Goal: Transaction & Acquisition: Subscribe to service/newsletter

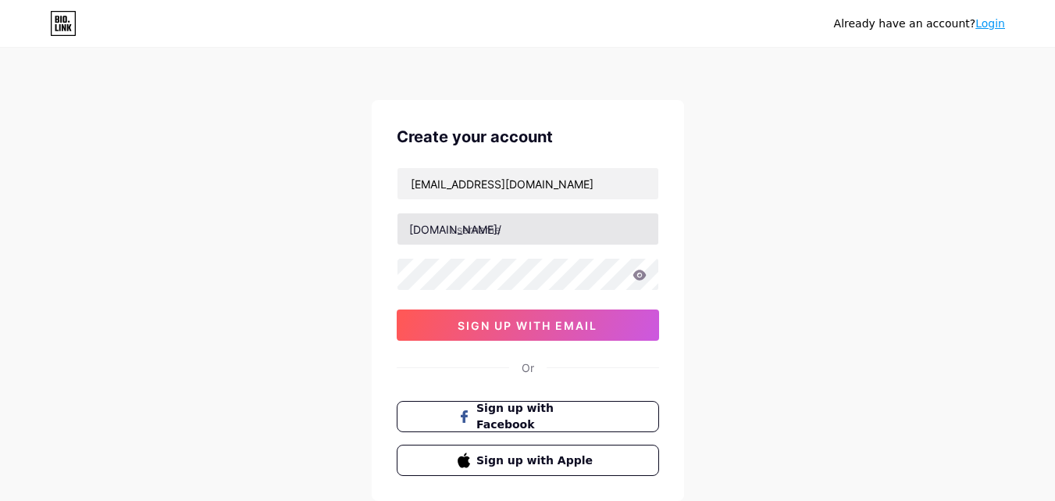
type input "[EMAIL_ADDRESS][DOMAIN_NAME]"
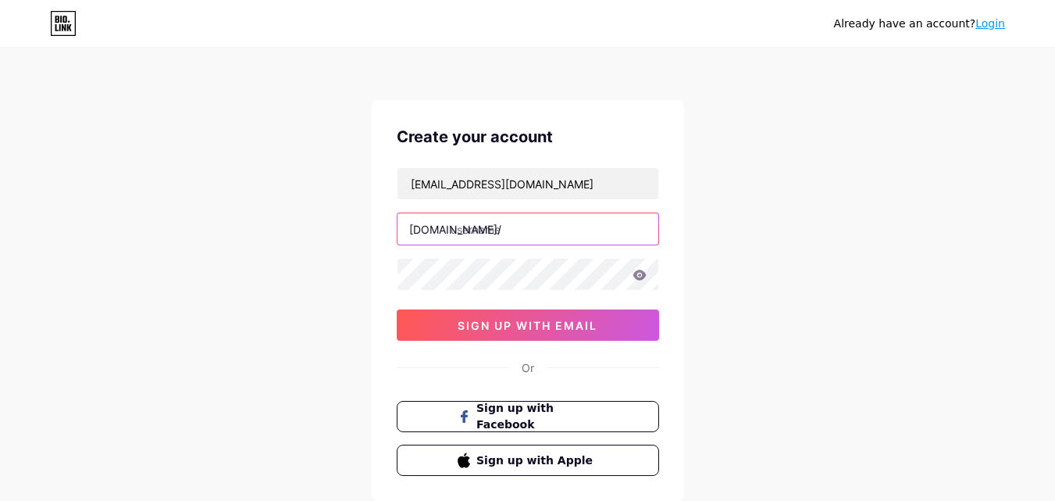
click at [494, 227] on input "text" at bounding box center [527, 228] width 261 height 31
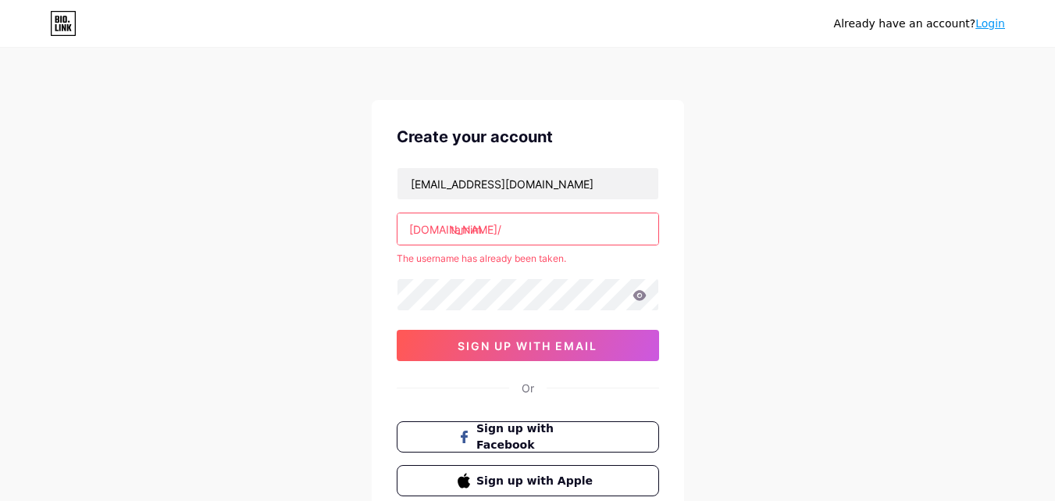
click at [504, 226] on input "tamim" at bounding box center [527, 228] width 261 height 31
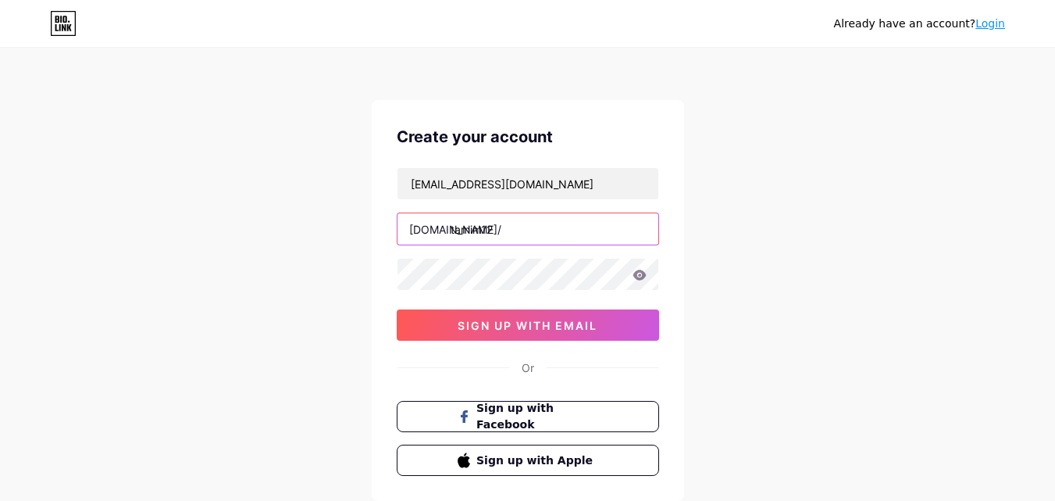
type input "tamim12"
click at [829, 218] on div "Already have an account? Login Create your account [EMAIL_ADDRESS][DOMAIN_NAME]…" at bounding box center [527, 298] width 1055 height 597
click at [487, 227] on input "tamim12" at bounding box center [527, 228] width 261 height 31
click at [782, 162] on div "Already have an account? Login Create your account [EMAIL_ADDRESS][DOMAIN_NAME]…" at bounding box center [527, 298] width 1055 height 597
click at [639, 277] on icon at bounding box center [640, 274] width 14 height 11
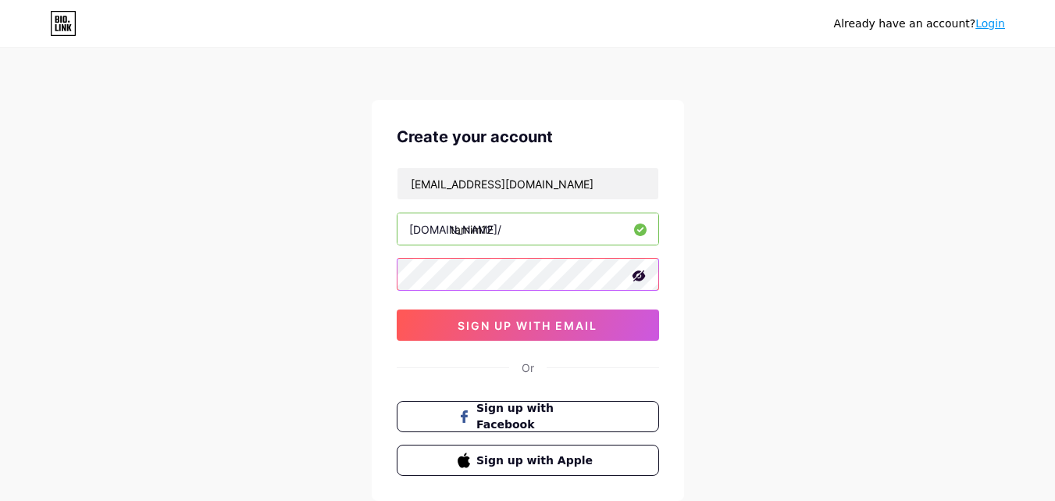
click at [351, 273] on div "Already have an account? Login Create your account [EMAIL_ADDRESS][DOMAIN_NAME]…" at bounding box center [527, 298] width 1055 height 597
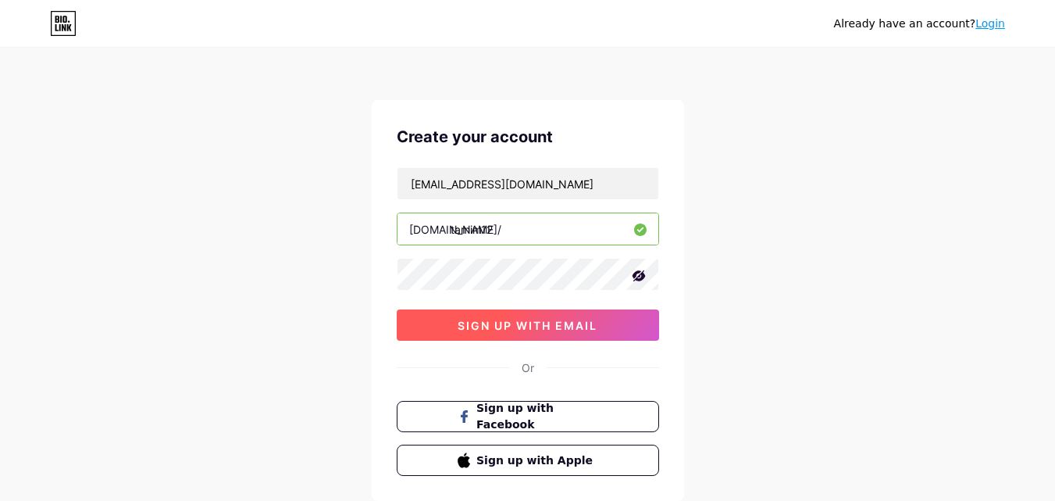
click at [519, 328] on span "sign up with email" at bounding box center [528, 325] width 140 height 13
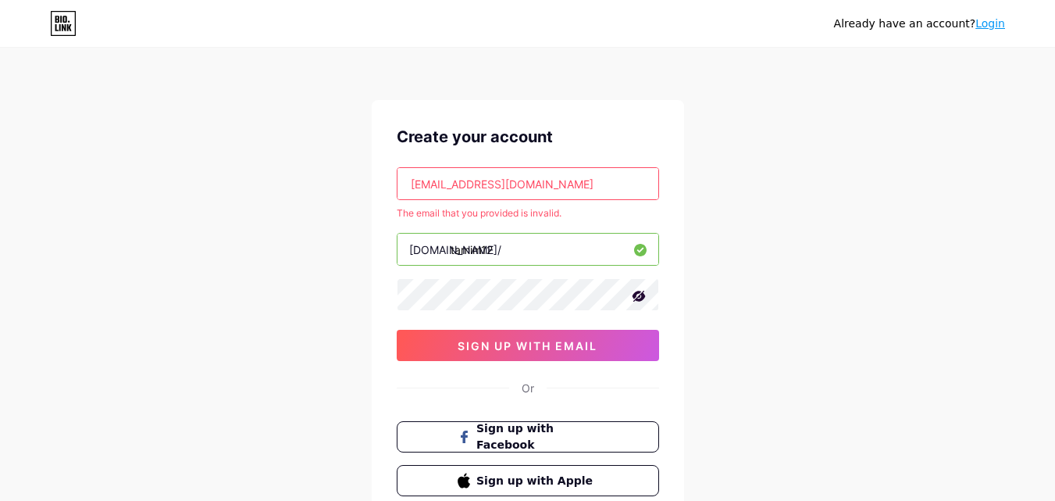
click at [561, 183] on input "[EMAIL_ADDRESS][DOMAIN_NAME]" at bounding box center [527, 183] width 261 height 31
drag, startPoint x: 586, startPoint y: 179, endPoint x: 352, endPoint y: 182, distance: 233.5
click at [355, 184] on div "Already have an account? Login Create your account [EMAIL_ADDRESS][DOMAIN_NAME]…" at bounding box center [527, 309] width 1055 height 618
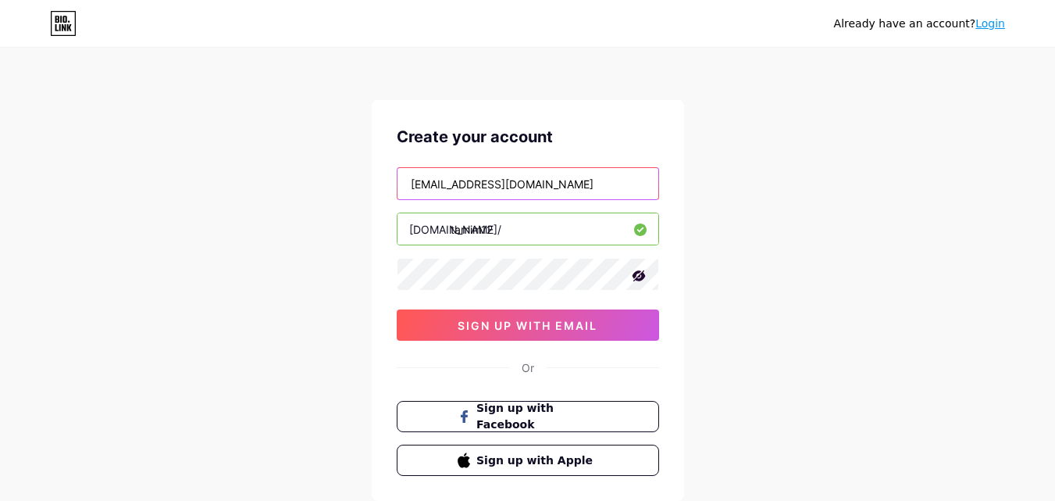
type input "[EMAIL_ADDRESS][DOMAIN_NAME]"
drag, startPoint x: 497, startPoint y: 229, endPoint x: 448, endPoint y: 229, distance: 49.2
click at [448, 229] on div "[DOMAIN_NAME]/ tamim12" at bounding box center [528, 228] width 262 height 33
click at [482, 230] on input "tamim12" at bounding box center [527, 228] width 261 height 31
drag, startPoint x: 483, startPoint y: 231, endPoint x: 471, endPoint y: 231, distance: 12.5
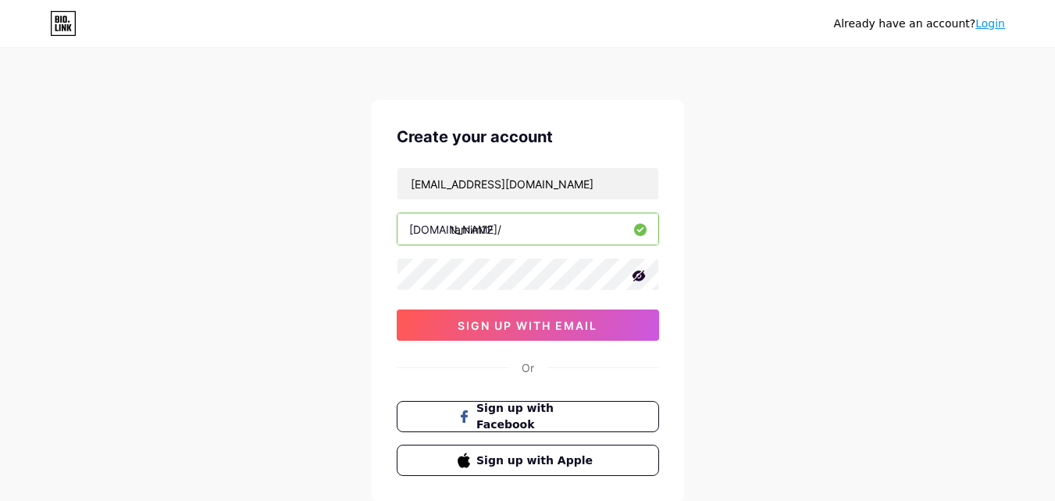
click at [471, 231] on input "tamim12" at bounding box center [527, 228] width 261 height 31
click at [499, 233] on input "tamim12" at bounding box center [527, 228] width 261 height 31
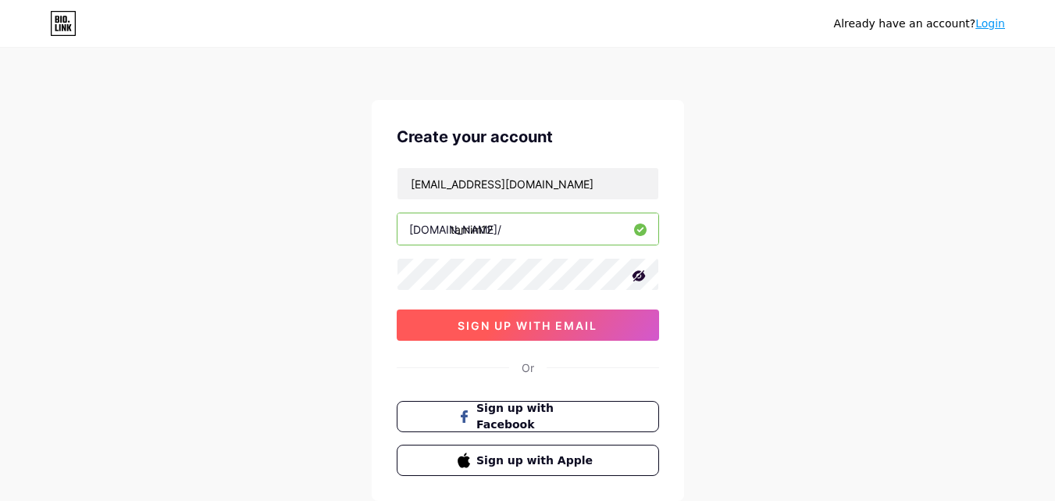
click at [495, 319] on span "sign up with email" at bounding box center [528, 325] width 140 height 13
click at [520, 319] on span "sign up with email" at bounding box center [528, 325] width 140 height 13
click at [518, 322] on span "sign up with email" at bounding box center [528, 325] width 140 height 13
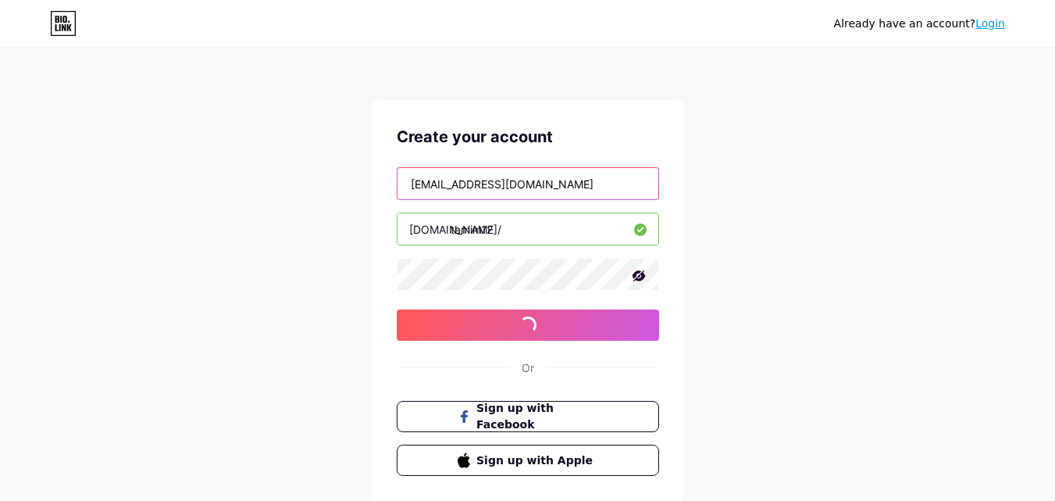
click at [499, 189] on input "[EMAIL_ADDRESS][DOMAIN_NAME]" at bounding box center [527, 183] width 261 height 31
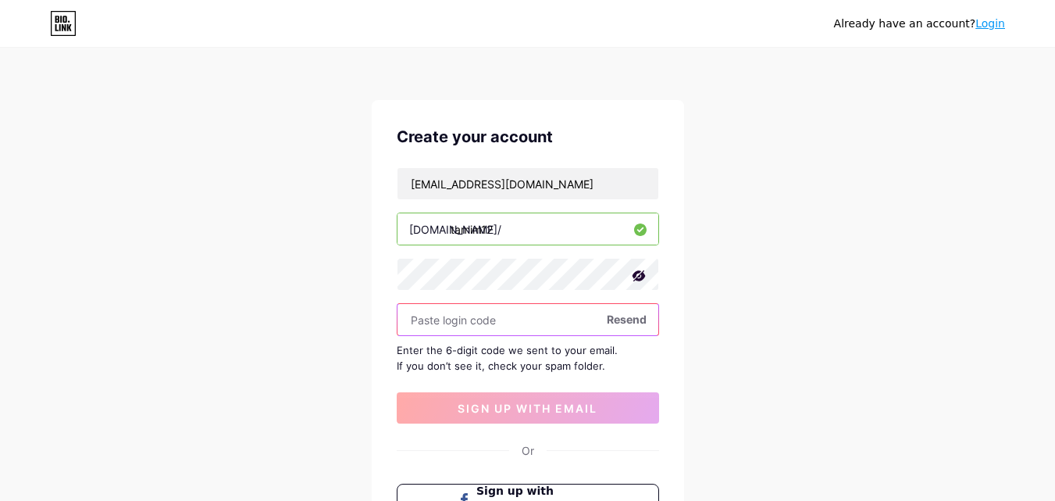
click at [470, 320] on input "text" at bounding box center [527, 319] width 261 height 31
click at [463, 327] on input "text" at bounding box center [527, 319] width 261 height 31
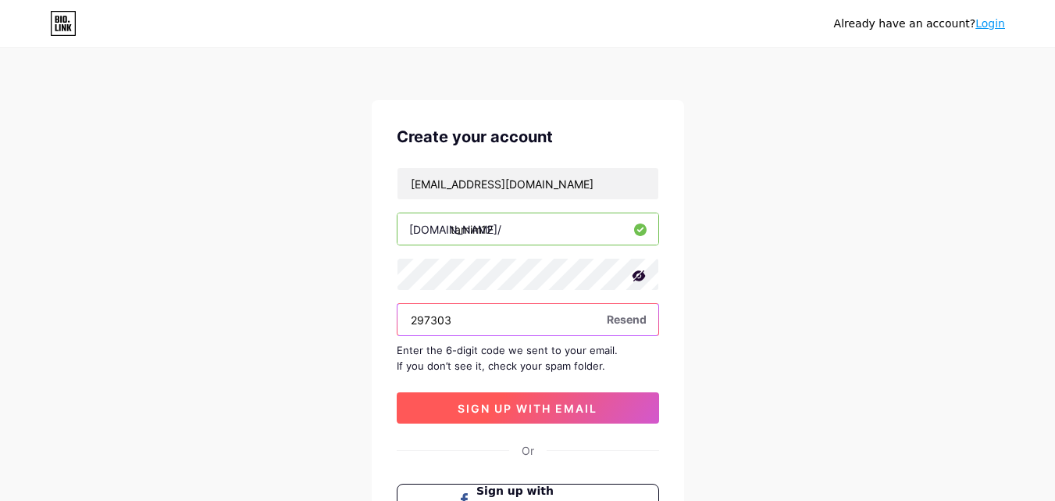
type input "297303"
click at [494, 406] on span "sign up with email" at bounding box center [528, 407] width 140 height 13
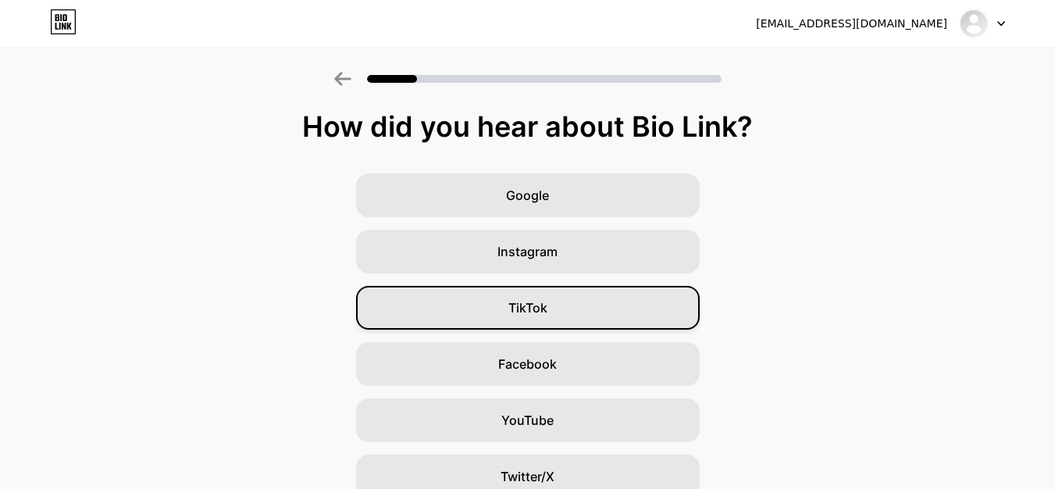
click at [536, 298] on div "TikTok" at bounding box center [528, 308] width 344 height 44
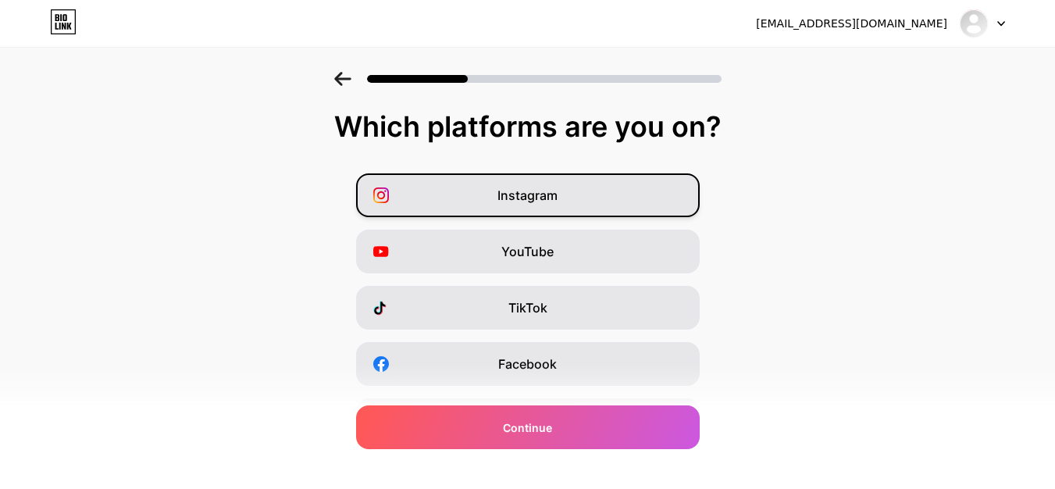
click at [582, 198] on div "Instagram" at bounding box center [528, 195] width 344 height 44
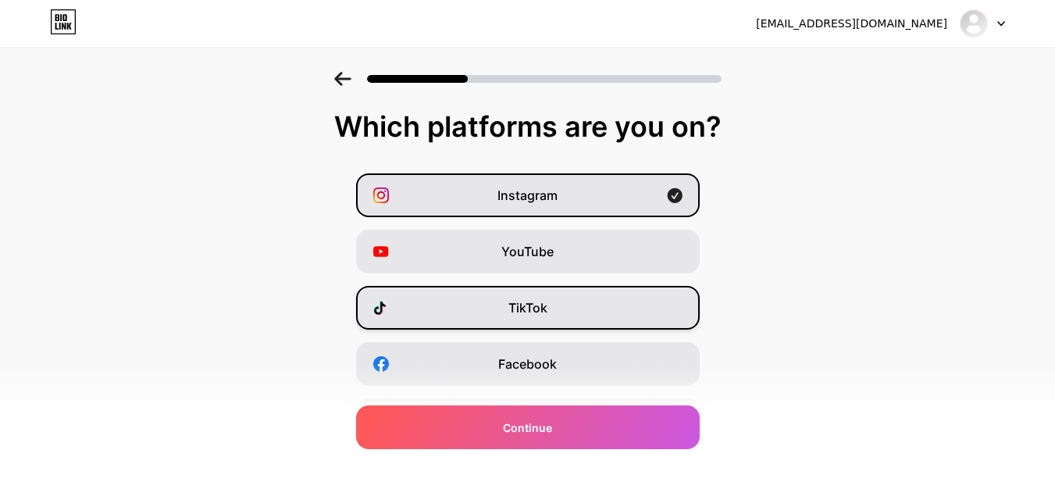
click at [540, 312] on span "TikTok" at bounding box center [527, 307] width 39 height 19
click at [556, 201] on span "Instagram" at bounding box center [527, 195] width 60 height 19
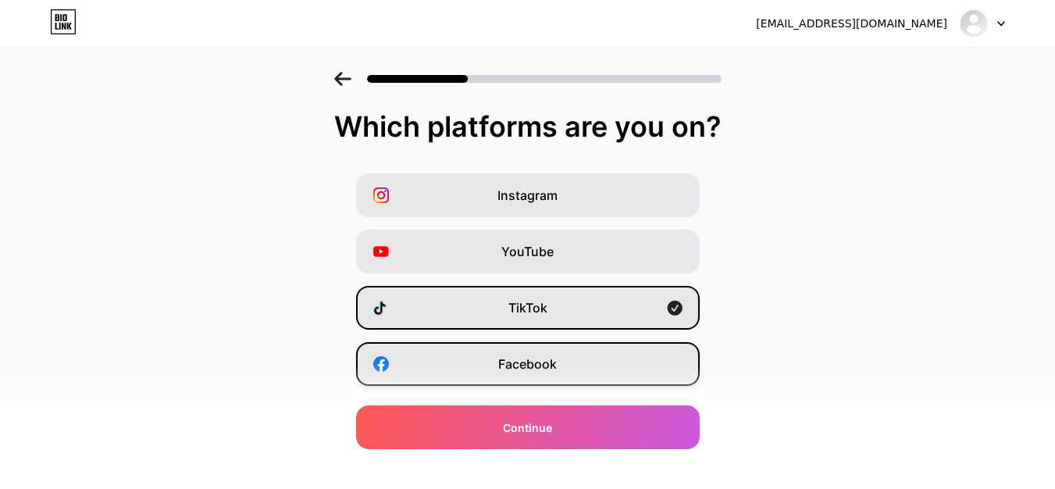
click at [529, 364] on span "Facebook" at bounding box center [527, 364] width 59 height 19
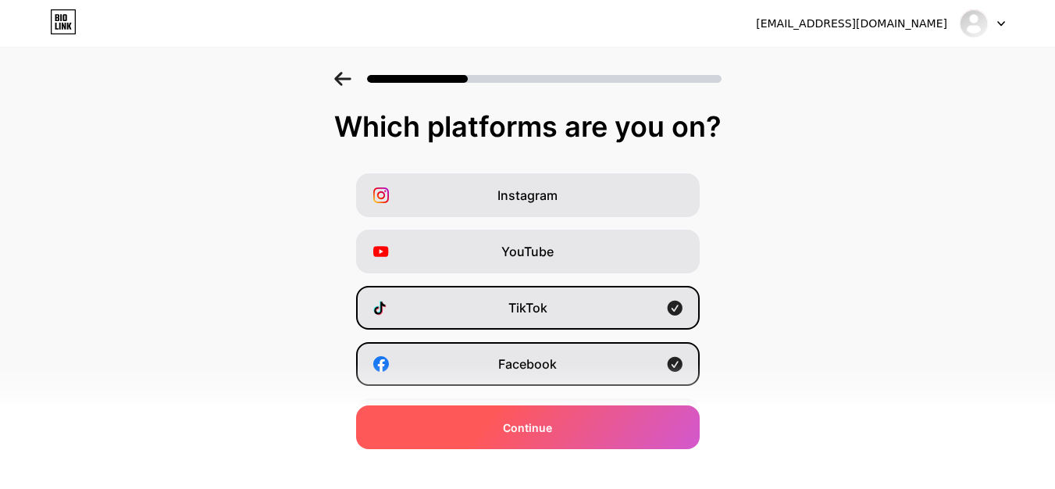
click at [530, 428] on span "Continue" at bounding box center [527, 427] width 49 height 16
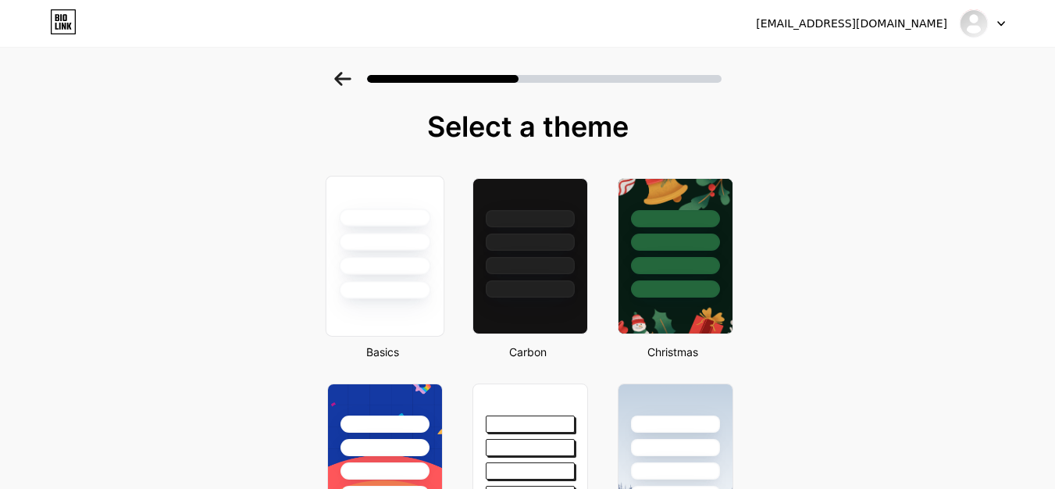
click at [380, 243] on div at bounding box center [384, 242] width 91 height 18
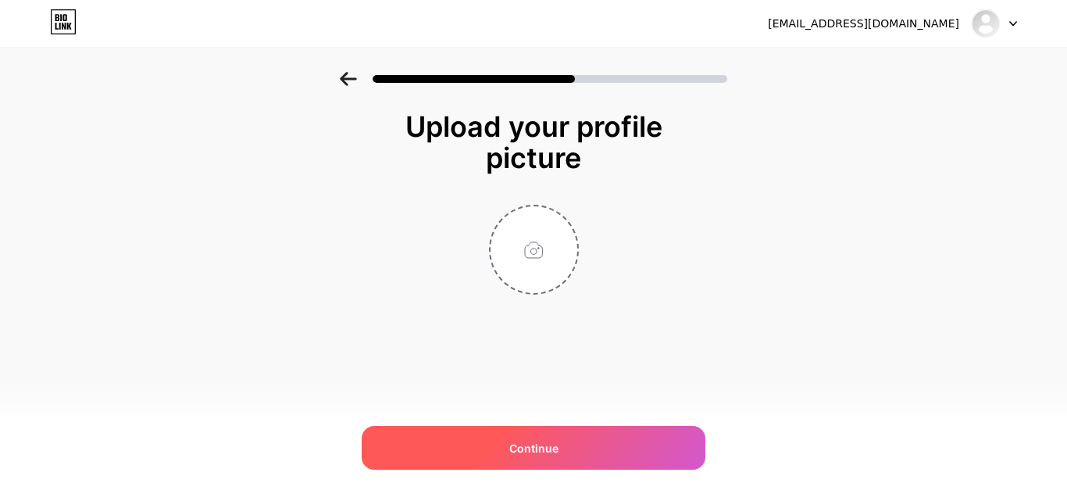
click at [536, 449] on span "Continue" at bounding box center [533, 448] width 49 height 16
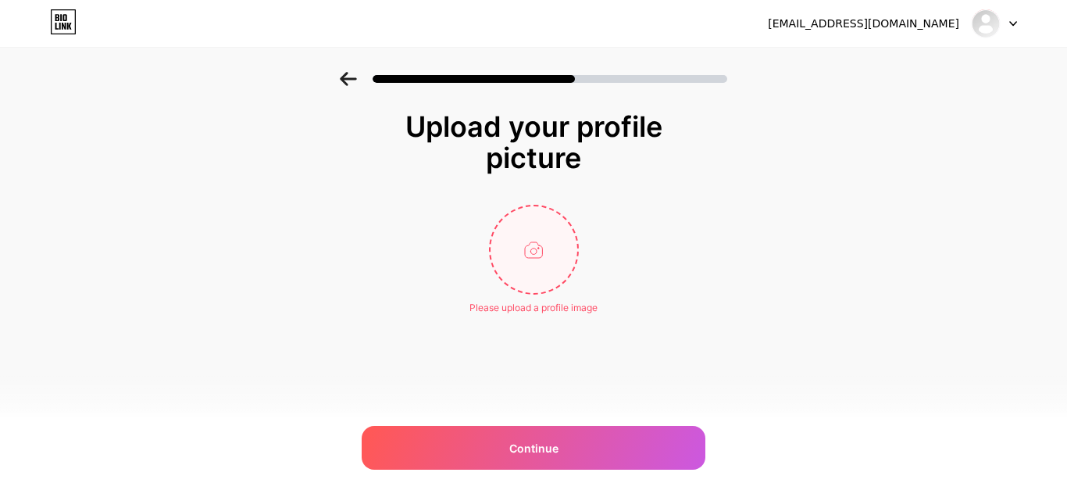
click at [533, 261] on input "file" at bounding box center [533, 249] width 87 height 87
click at [542, 255] on input "file" at bounding box center [533, 249] width 87 height 87
type input "C:\fakepath\darazprimage.jpg"
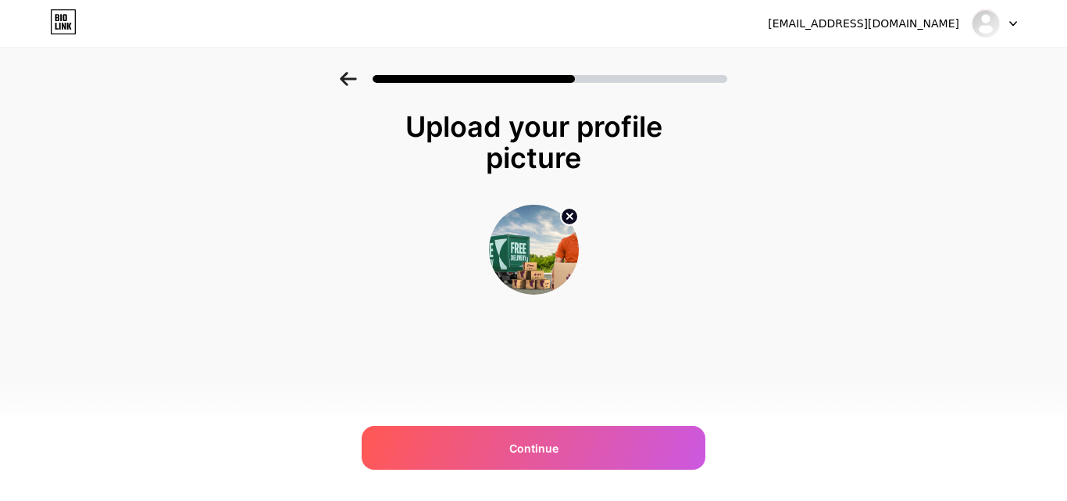
click at [531, 248] on img at bounding box center [534, 250] width 90 height 90
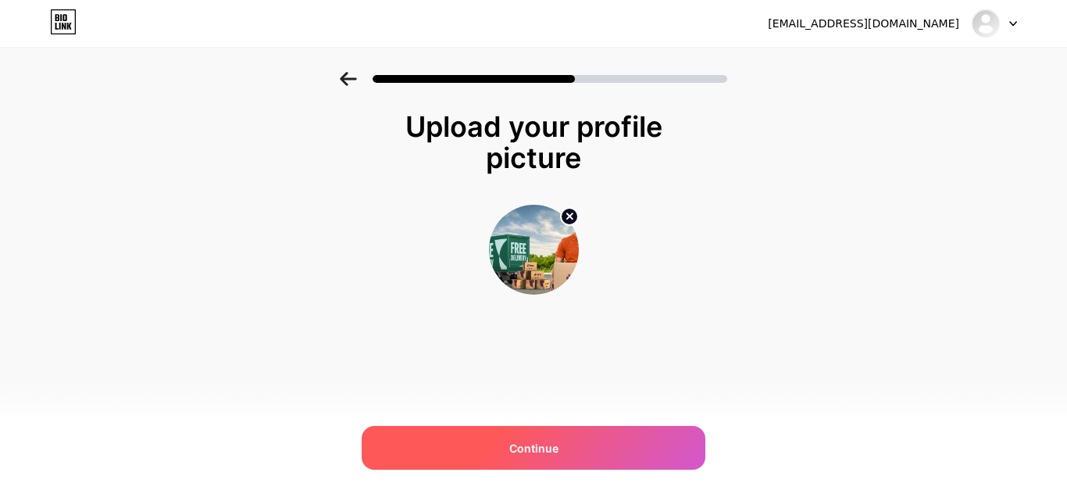
click at [527, 445] on span "Continue" at bounding box center [533, 448] width 49 height 16
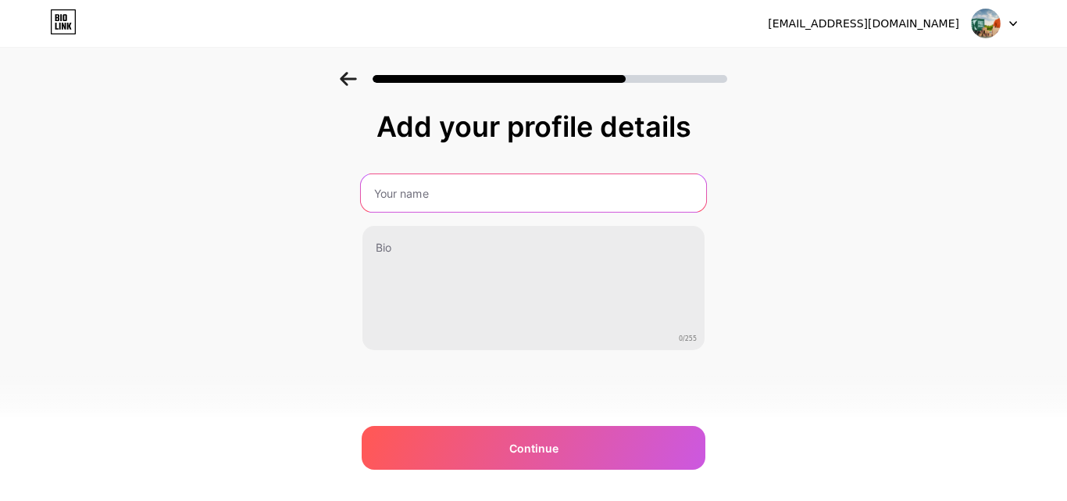
click at [420, 191] on input "text" at bounding box center [533, 192] width 345 height 37
click at [453, 194] on input "text" at bounding box center [533, 192] width 345 height 37
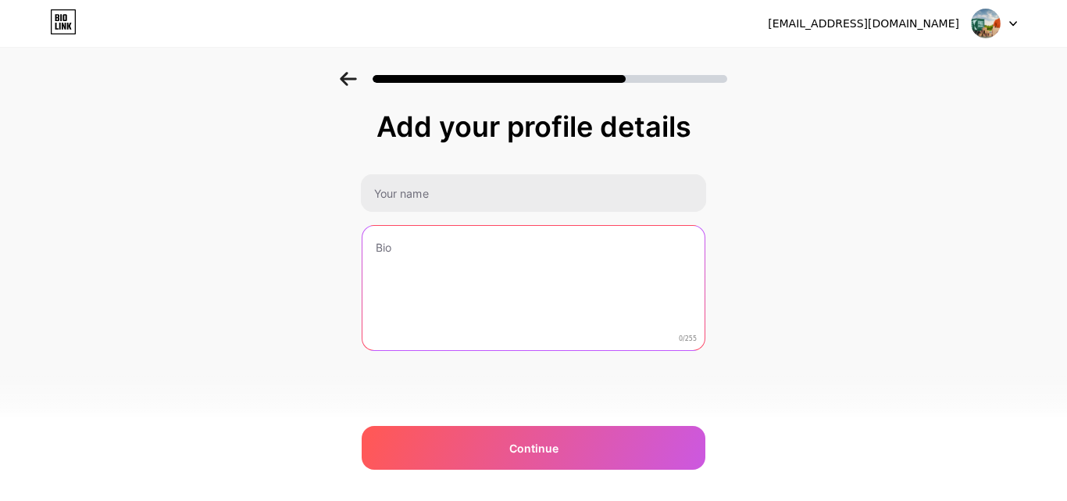
click at [390, 239] on textarea at bounding box center [533, 289] width 342 height 126
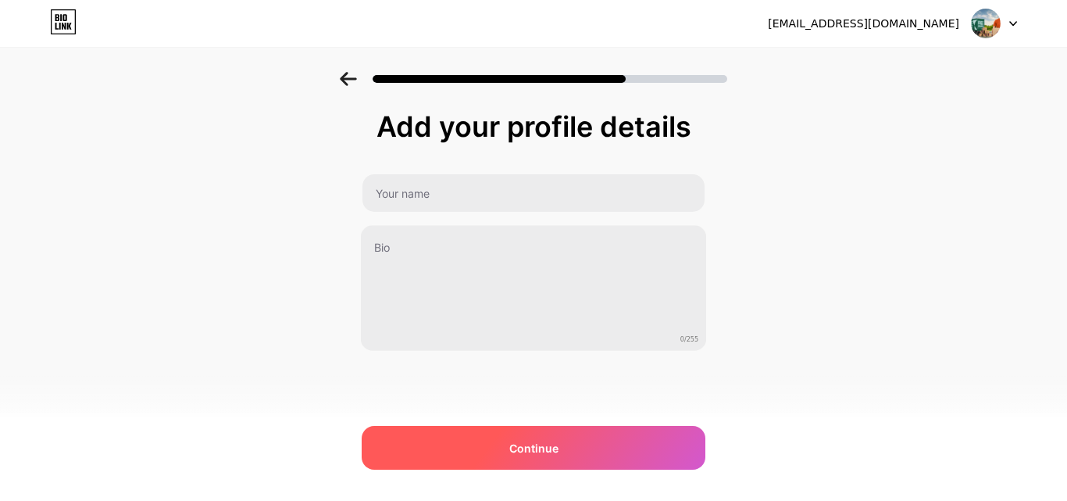
click at [499, 456] on div "Continue" at bounding box center [534, 448] width 344 height 44
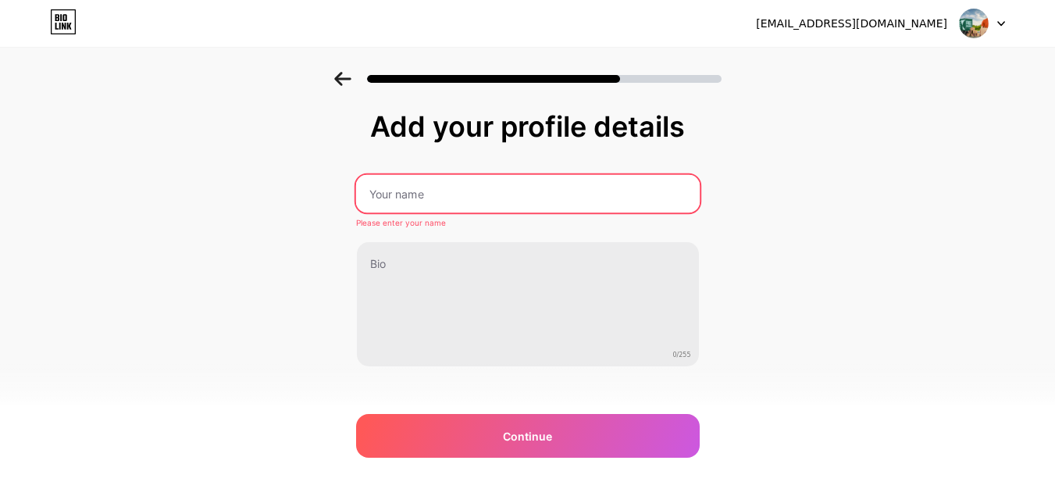
click at [450, 201] on input "text" at bounding box center [527, 193] width 344 height 37
click at [480, 202] on input "text" at bounding box center [527, 193] width 344 height 37
click at [480, 201] on input "text" at bounding box center [527, 193] width 344 height 37
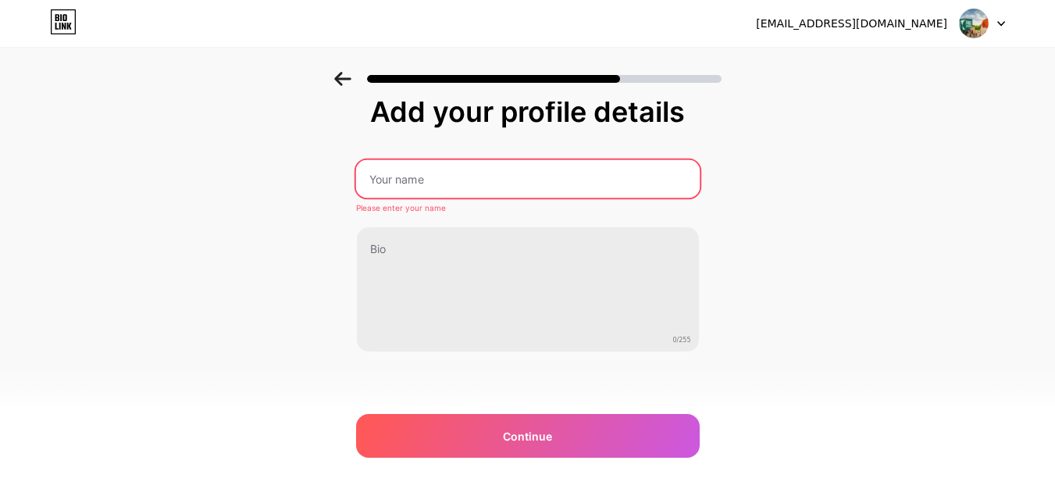
scroll to position [19, 0]
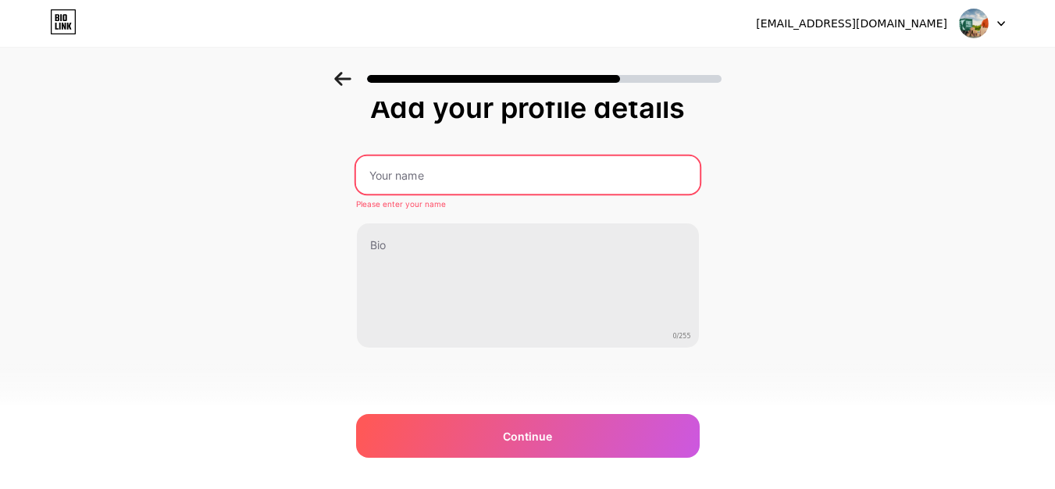
click at [463, 179] on input "text" at bounding box center [527, 174] width 344 height 37
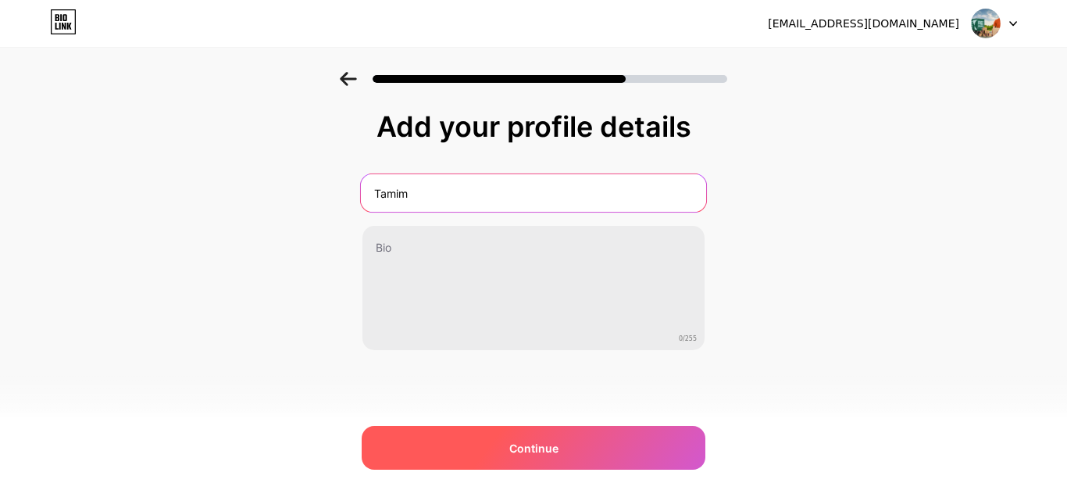
type input "Tamim"
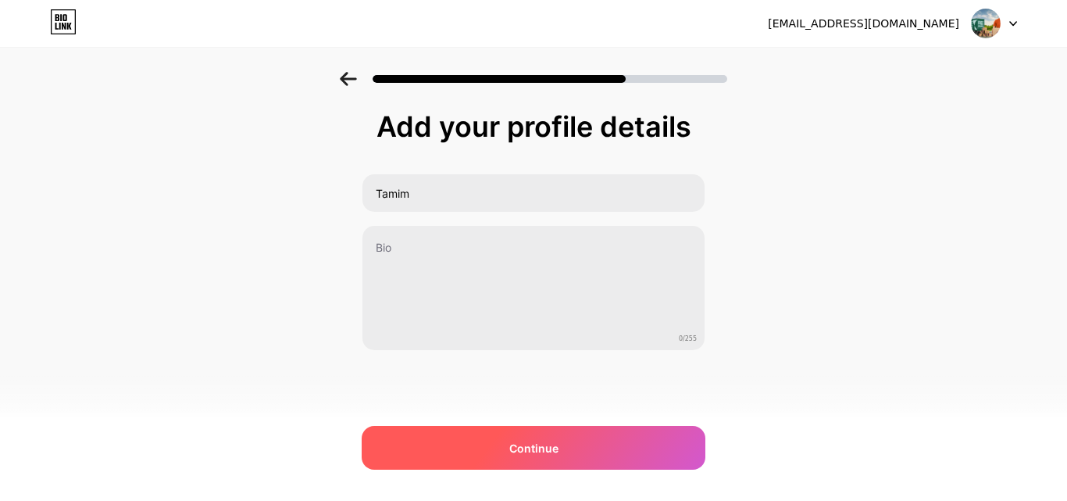
click at [540, 451] on span "Continue" at bounding box center [533, 448] width 49 height 16
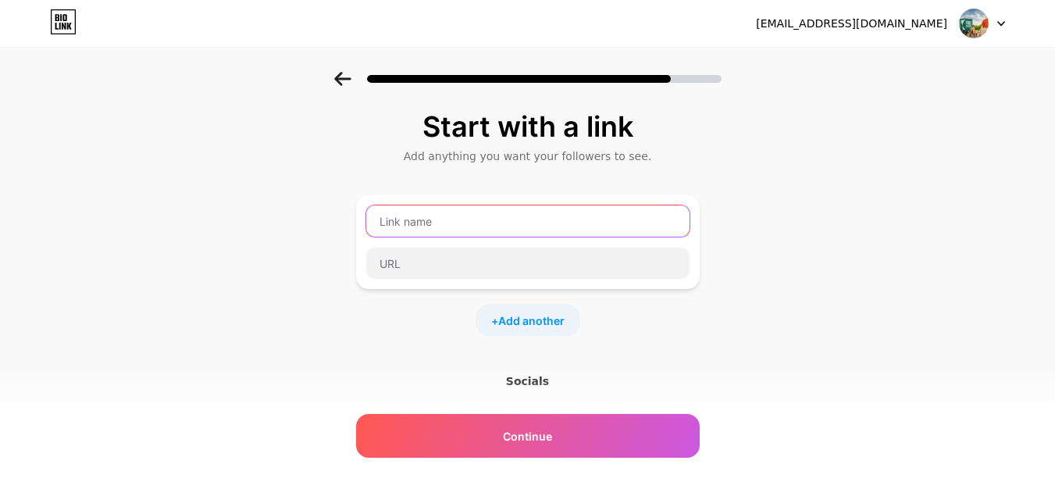
click at [446, 210] on input "text" at bounding box center [527, 220] width 323 height 31
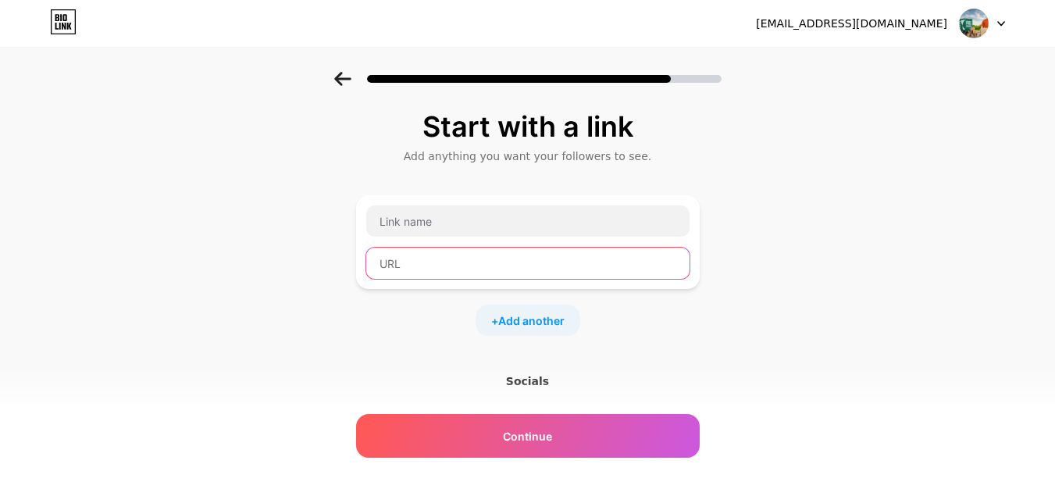
click at [451, 258] on input "text" at bounding box center [527, 263] width 323 height 31
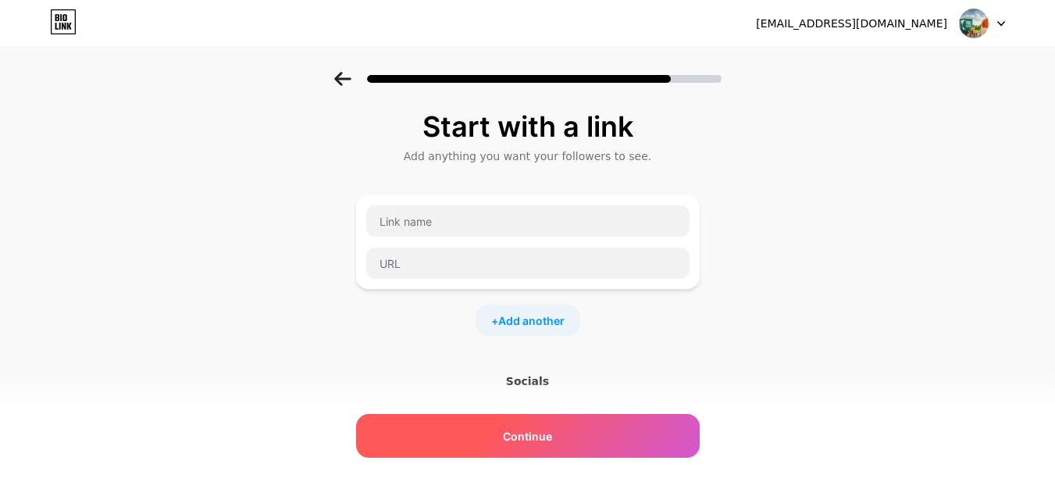
click at [513, 429] on span "Continue" at bounding box center [527, 436] width 49 height 16
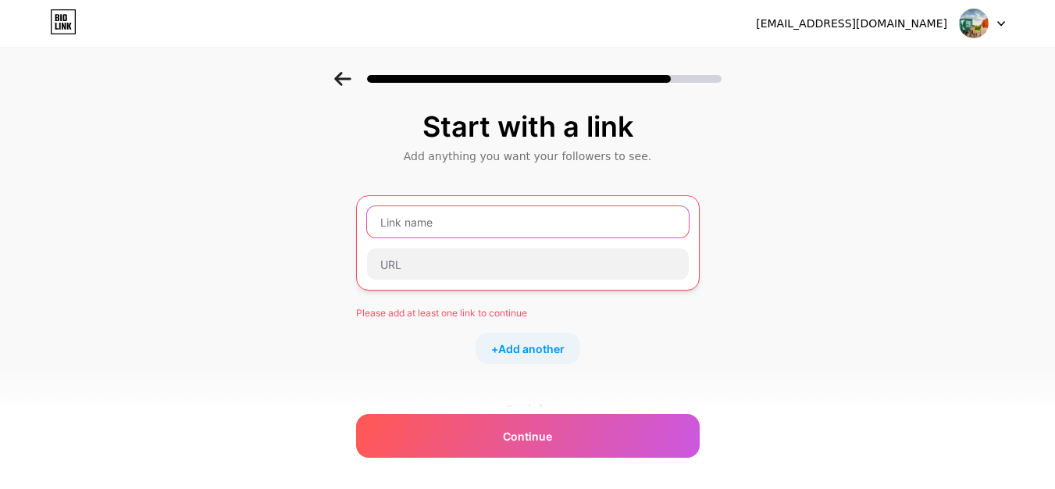
click at [448, 226] on input "text" at bounding box center [528, 221] width 322 height 31
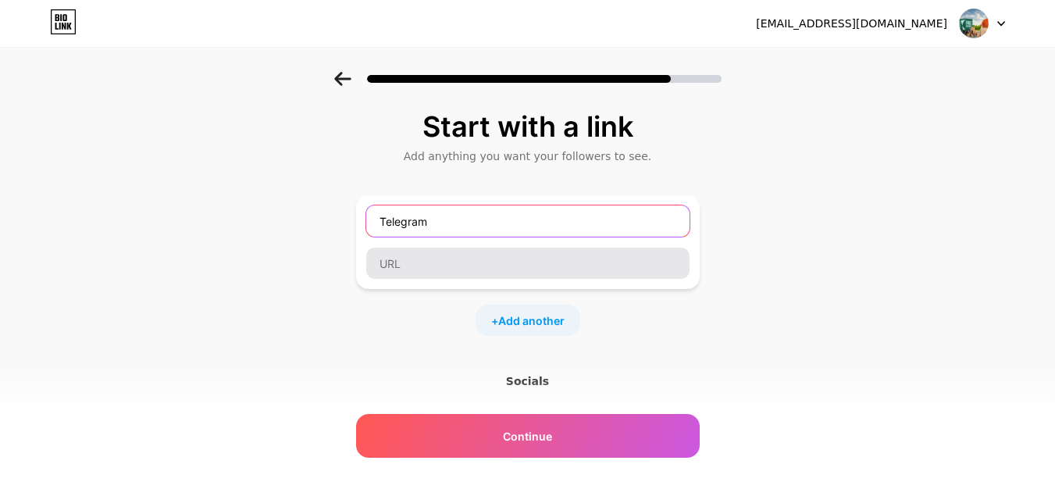
type input "Telegram"
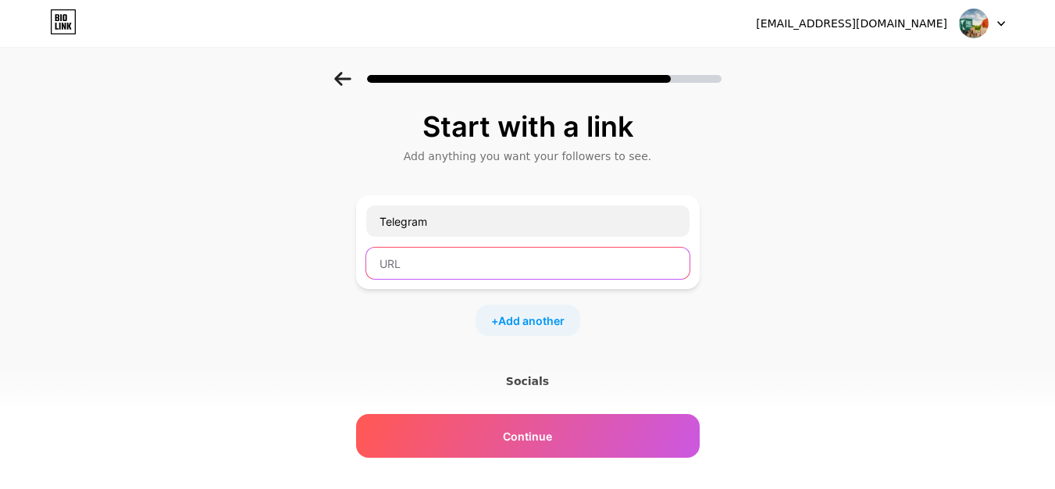
click at [473, 272] on input "text" at bounding box center [527, 263] width 323 height 31
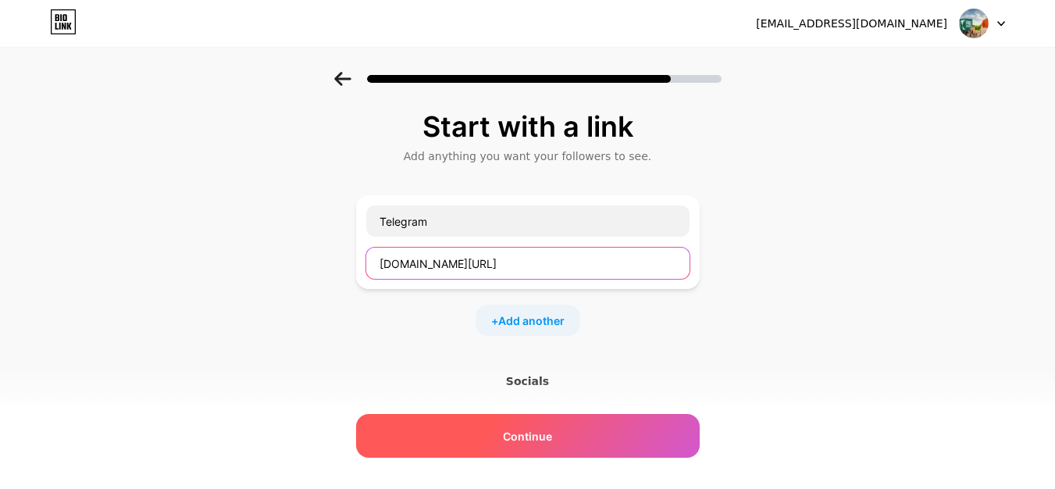
type input "[DOMAIN_NAME][URL]"
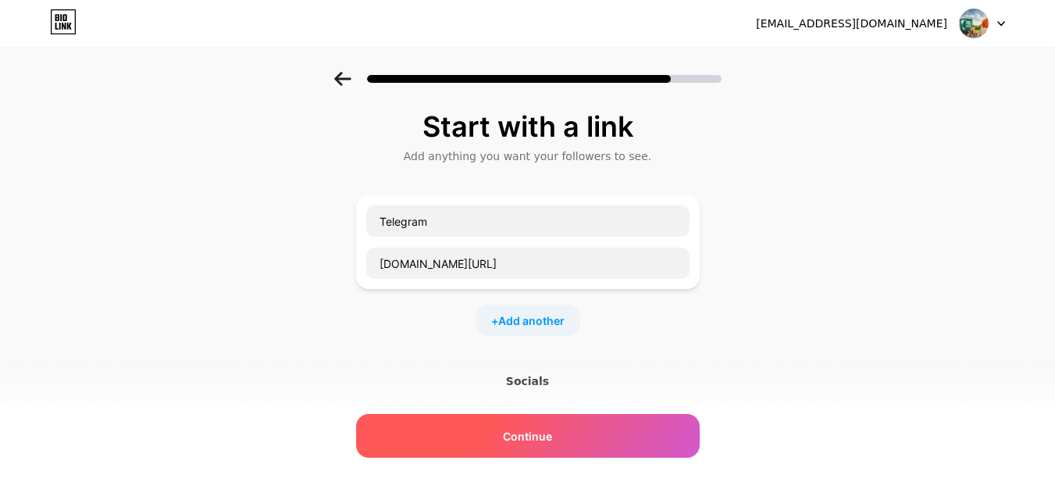
click at [507, 423] on div "Continue" at bounding box center [528, 436] width 344 height 44
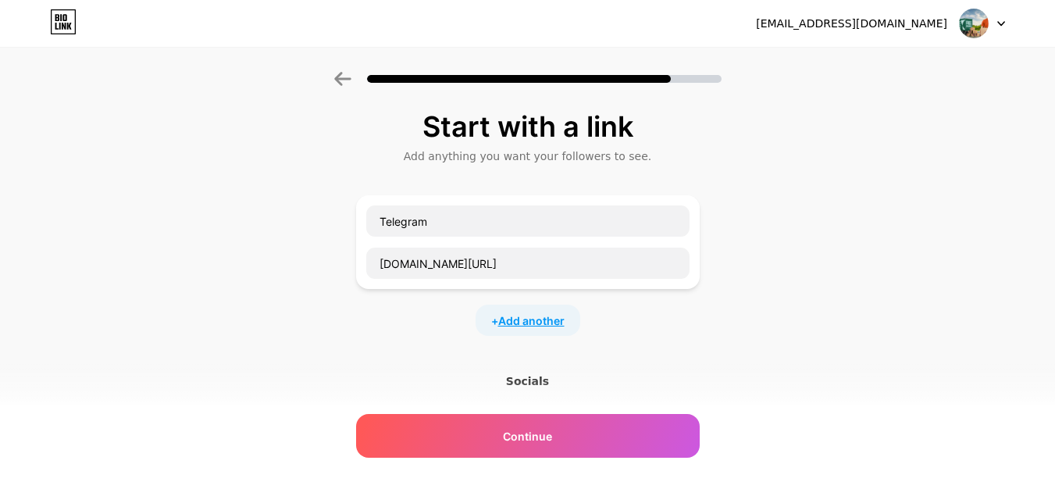
click at [544, 318] on span "Add another" at bounding box center [531, 320] width 66 height 16
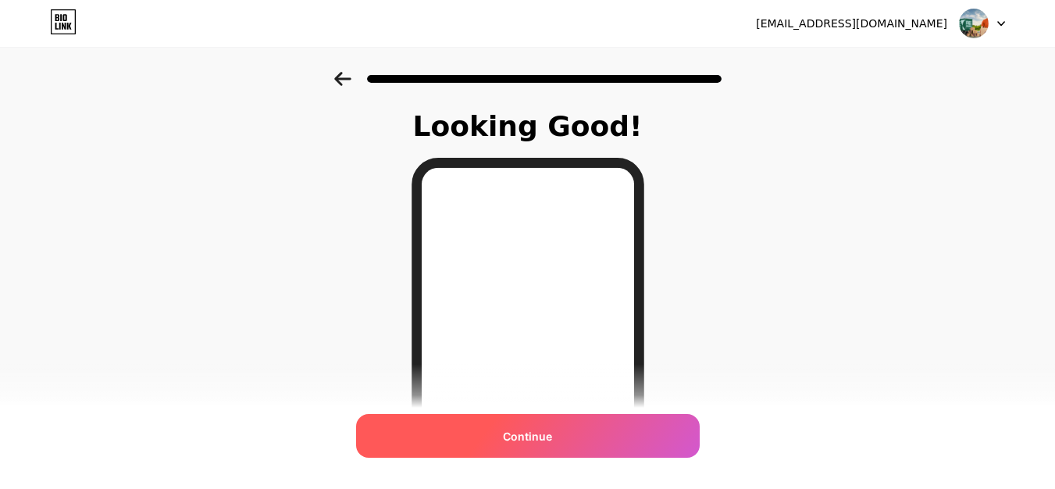
click at [520, 428] on span "Continue" at bounding box center [527, 436] width 49 height 16
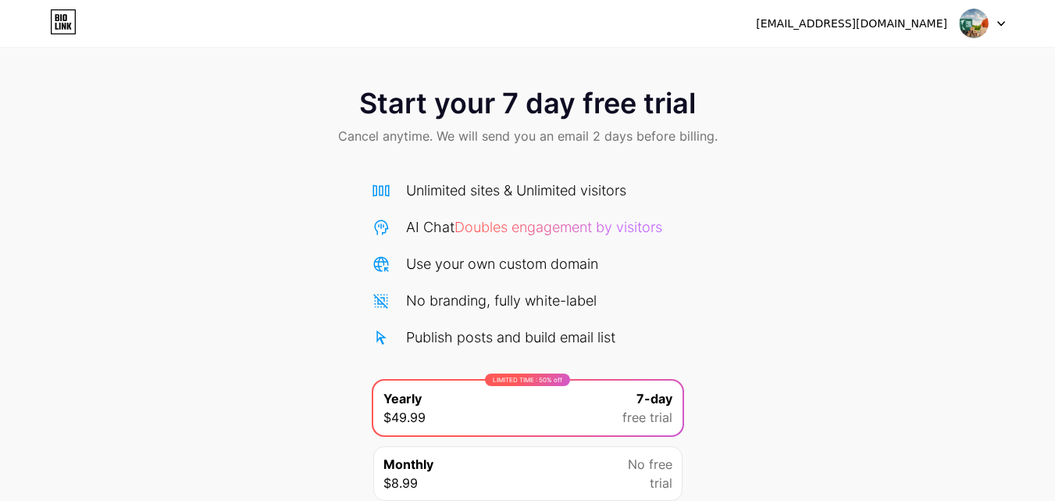
scroll to position [128, 0]
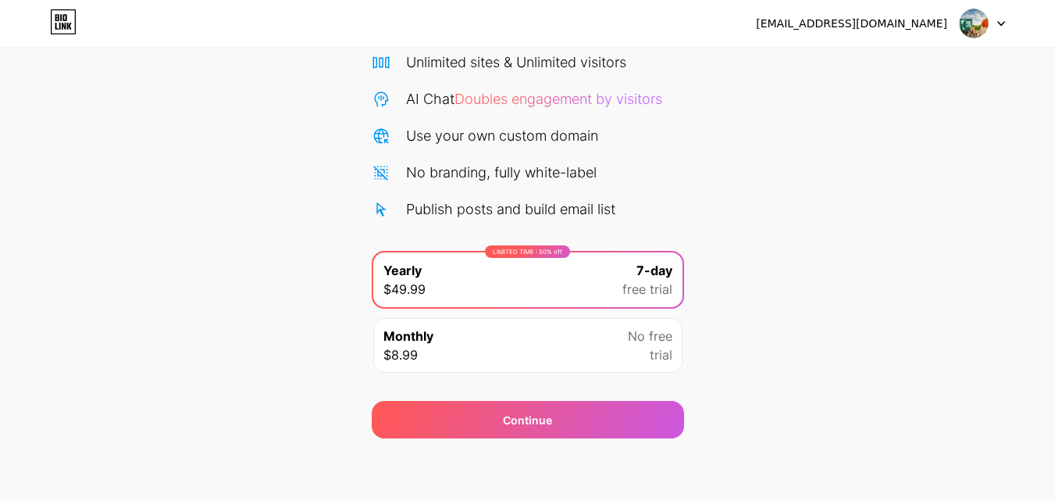
click at [499, 332] on div "Monthly $8.99 No free trial" at bounding box center [527, 345] width 309 height 55
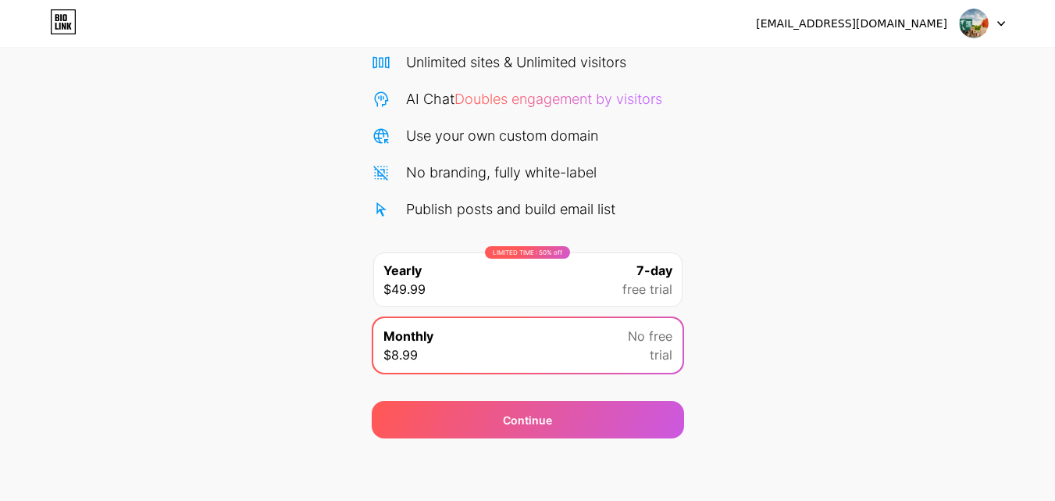
click at [490, 87] on div "Unlimited sites & Unlimited visitors AI Chat Doubles engagement by visitors Use…" at bounding box center [528, 136] width 312 height 168
click at [522, 94] on span "Doubles engagement by visitors" at bounding box center [558, 99] width 208 height 16
click at [474, 290] on div "LIMITED TIME : 50% off Yearly $49.99 7-day free trial" at bounding box center [527, 279] width 309 height 55
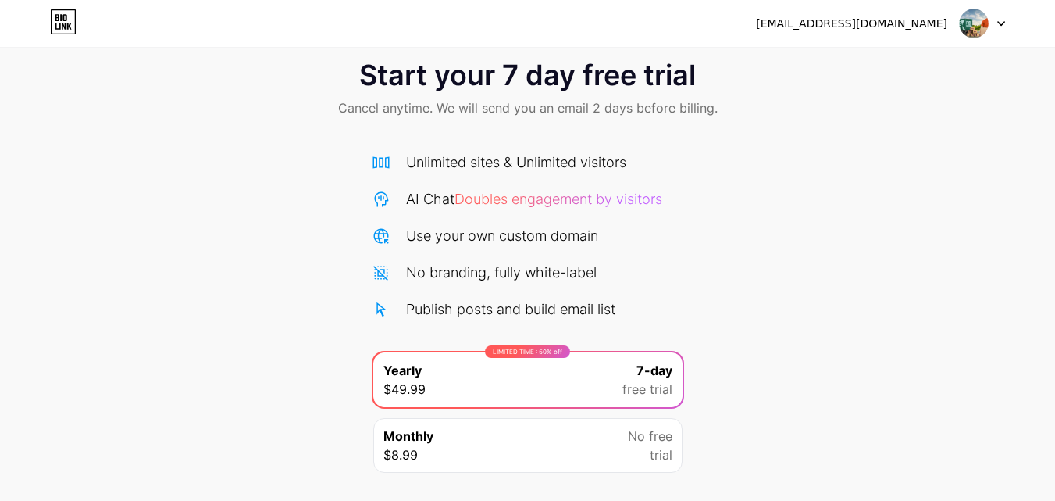
scroll to position [0, 0]
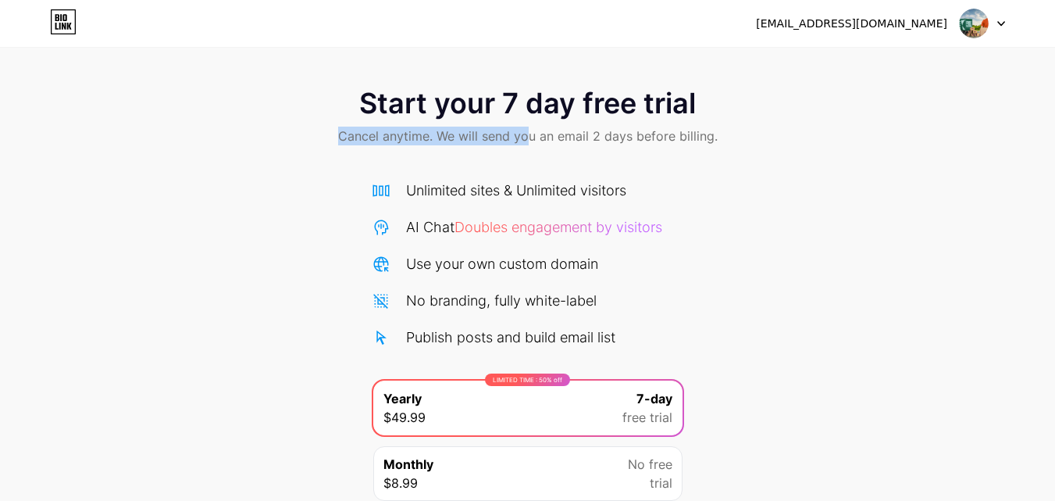
drag, startPoint x: 344, startPoint y: 141, endPoint x: 601, endPoint y: 138, distance: 256.2
click at [554, 138] on span "Cancel anytime. We will send you an email 2 days before billing." at bounding box center [528, 136] width 380 height 19
click at [748, 137] on div "Start your 7 day free trial Cancel anytime. We will send you an email 2 days be…" at bounding box center [527, 118] width 1055 height 92
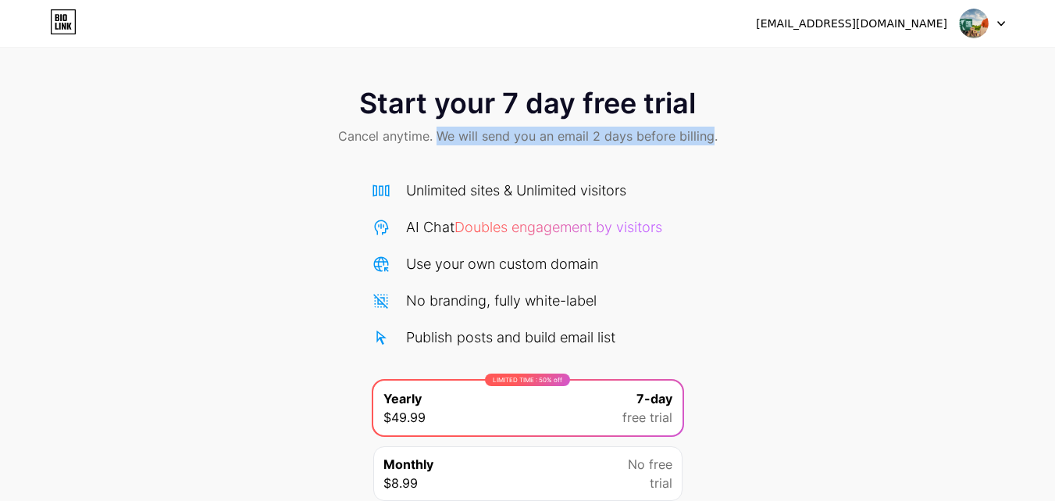
drag, startPoint x: 706, startPoint y: 134, endPoint x: 363, endPoint y: 140, distance: 342.9
click at [431, 133] on span "Cancel anytime. We will send you an email 2 days before billing." at bounding box center [528, 136] width 380 height 19
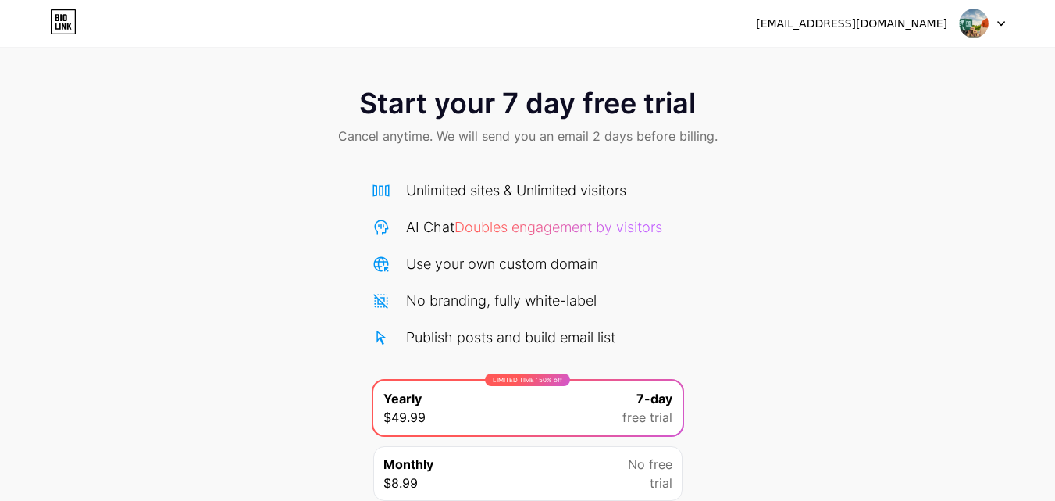
click at [313, 132] on div "Start your 7 day free trial Cancel anytime. We will send you an email 2 days be…" at bounding box center [527, 118] width 1055 height 92
click at [63, 26] on icon at bounding box center [64, 26] width 4 height 7
click at [994, 20] on div at bounding box center [982, 23] width 45 height 28
click at [675, 64] on div "Start your 7 day free trial Cancel anytime. We will send you an email 2 days be…" at bounding box center [527, 283] width 1055 height 566
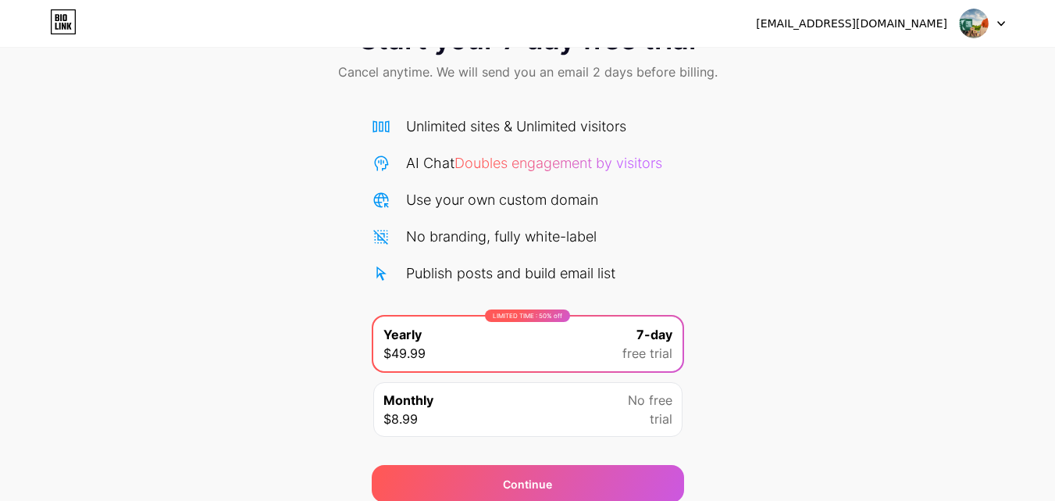
scroll to position [128, 0]
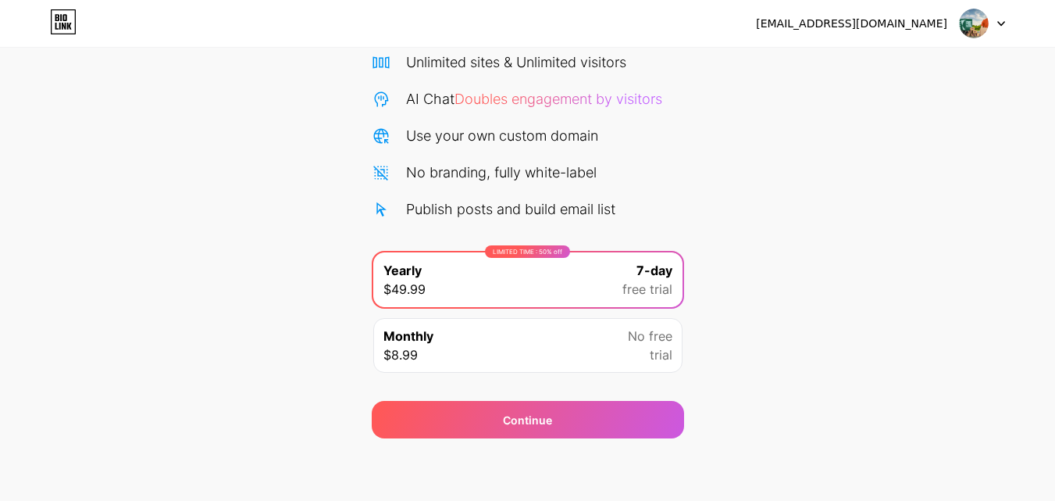
click at [512, 355] on div "Monthly $8.99 No free trial" at bounding box center [527, 345] width 309 height 55
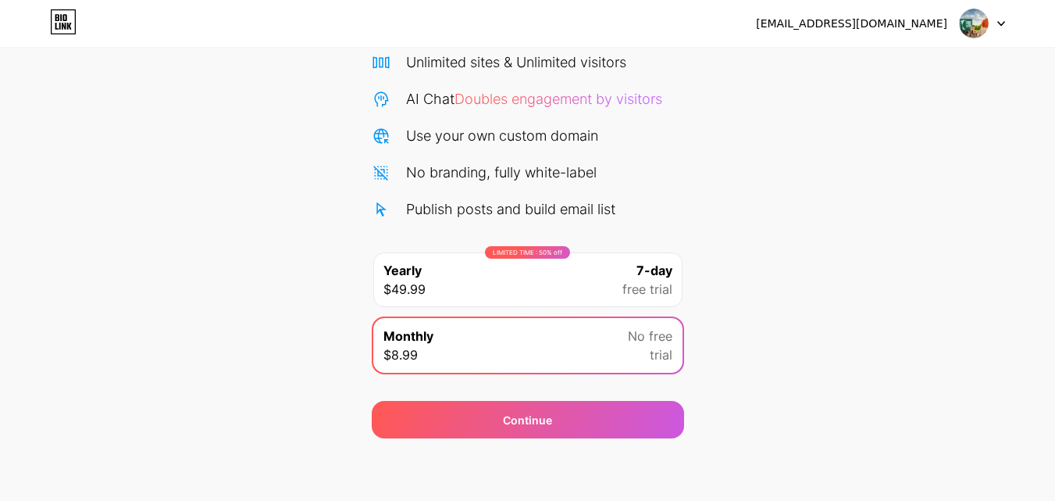
click at [747, 260] on div "Start your 7 day free trial Cancel anytime. We will send you an email 2 days be…" at bounding box center [527, 191] width 1055 height 494
click at [871, 229] on div "Start your 7 day free trial Cancel anytime. We will send you an email 2 days be…" at bounding box center [527, 191] width 1055 height 494
click at [499, 273] on div "LIMITED TIME : 50% off Yearly $49.99 7-day free trial" at bounding box center [527, 279] width 309 height 55
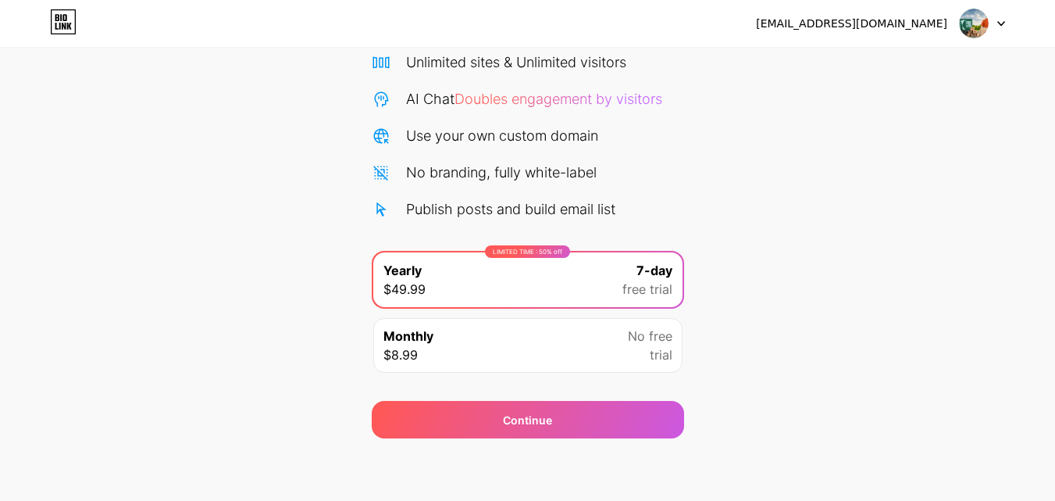
click at [556, 155] on div "Unlimited sites & Unlimited visitors AI Chat Doubles engagement by visitors Use…" at bounding box center [528, 136] width 312 height 168
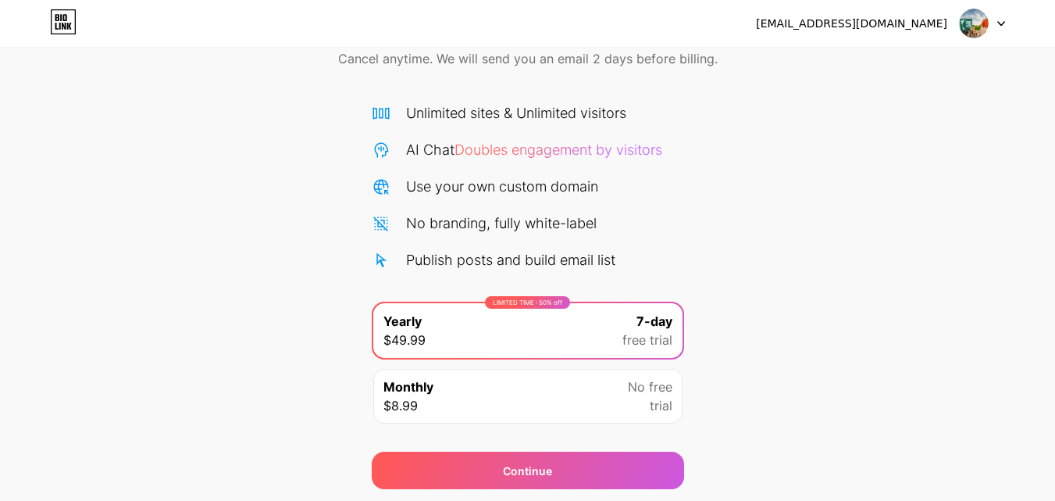
scroll to position [78, 0]
click at [974, 25] on img at bounding box center [974, 24] width 30 height 30
click at [980, 30] on img at bounding box center [974, 24] width 30 height 30
click at [993, 16] on div at bounding box center [982, 23] width 45 height 28
click at [1010, 18] on div "[EMAIL_ADDRESS][DOMAIN_NAME] Logout" at bounding box center [527, 23] width 1055 height 28
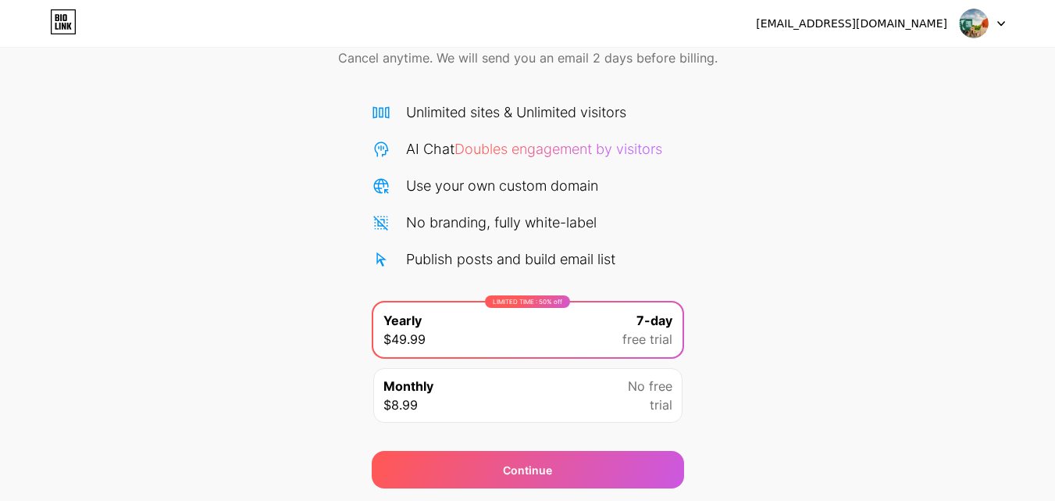
click at [1010, 18] on div "[EMAIL_ADDRESS][DOMAIN_NAME] Logout" at bounding box center [527, 23] width 1055 height 28
click at [998, 24] on icon at bounding box center [1001, 23] width 8 height 5
drag, startPoint x: 70, startPoint y: 17, endPoint x: 65, endPoint y: 26, distance: 10.2
click at [69, 20] on icon at bounding box center [63, 21] width 27 height 25
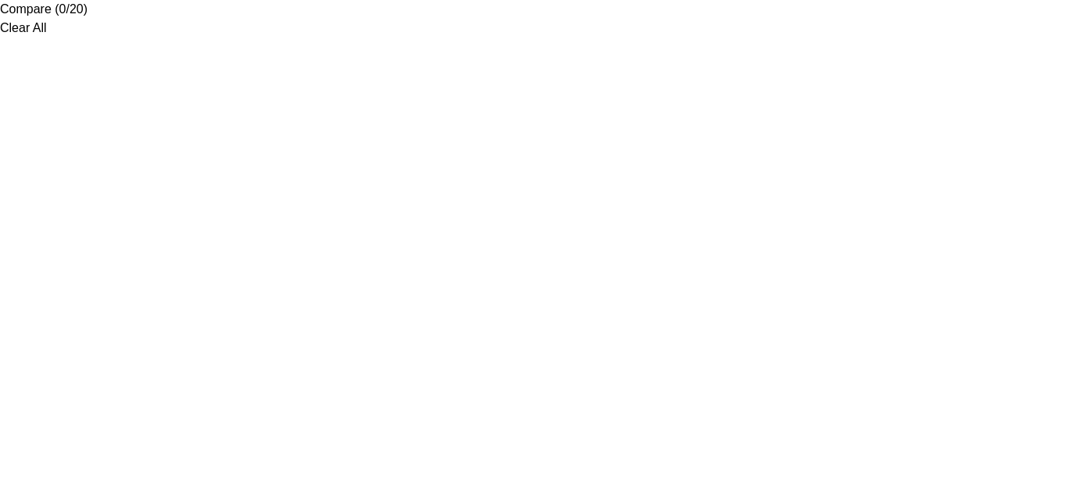
click at [65, 26] on html "Compare (0/20) Clear All" at bounding box center [533, 18] width 1067 height 37
